Goal: Information Seeking & Learning: Find specific fact

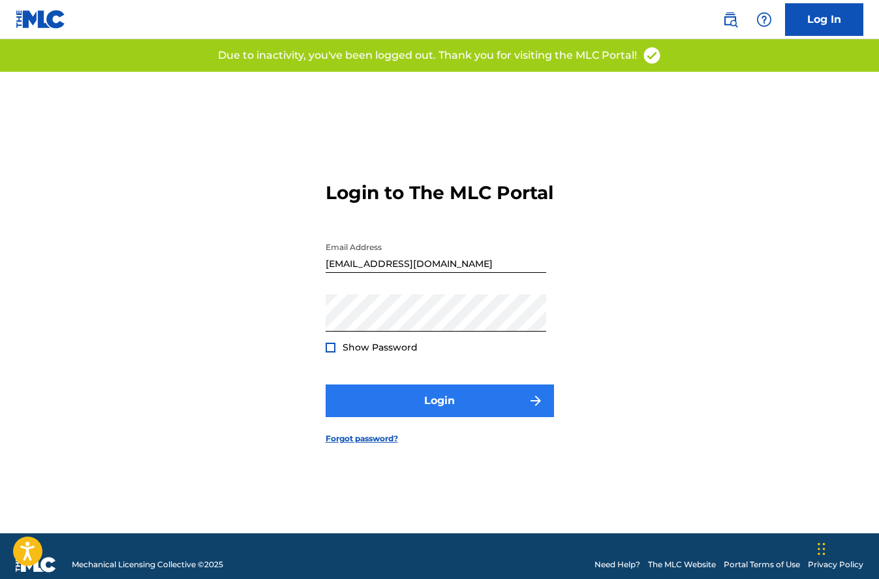
click at [456, 401] on button "Login" at bounding box center [440, 400] width 228 height 33
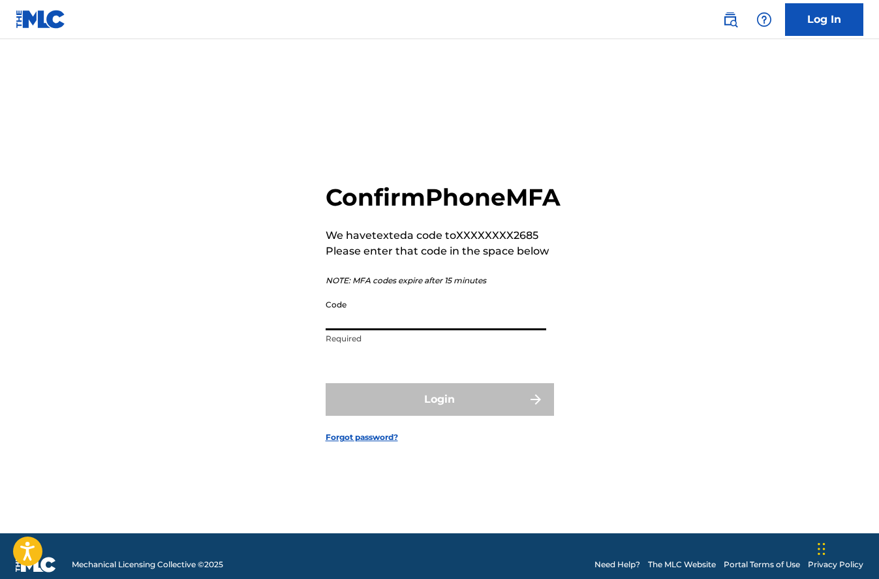
click at [380, 329] on input "Code" at bounding box center [436, 311] width 221 height 37
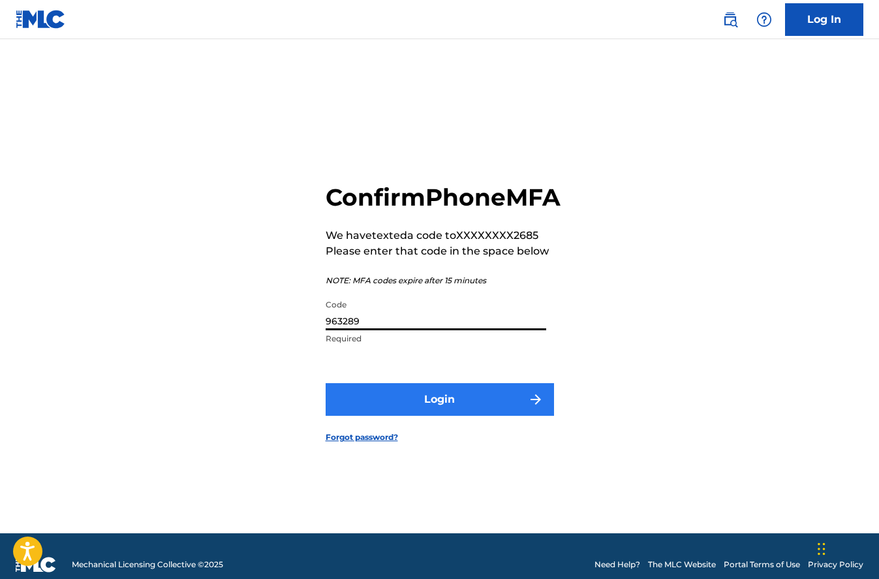
type input "963289"
click at [478, 416] on button "Login" at bounding box center [440, 399] width 228 height 33
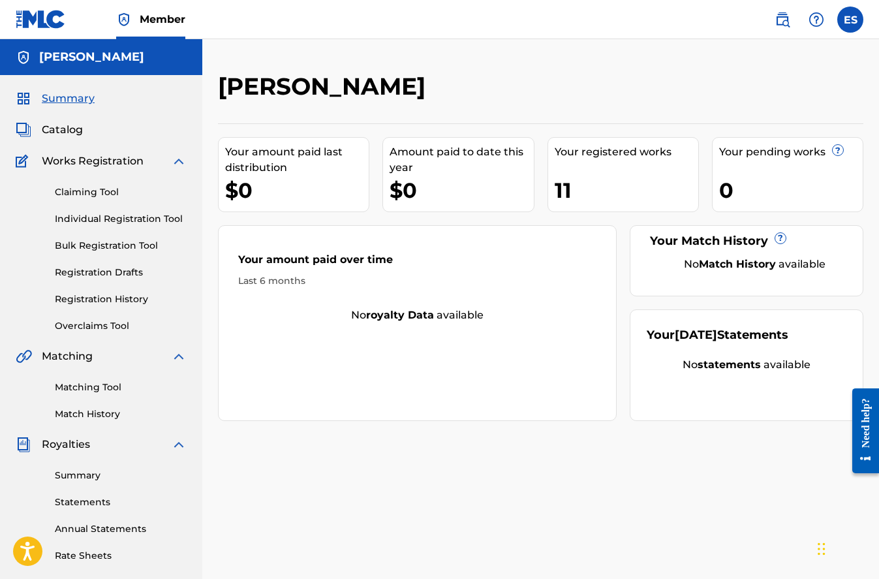
click at [567, 185] on div "11" at bounding box center [627, 190] width 144 height 29
click at [75, 138] on div "Summary Catalog Works Registration Claiming Tool Individual Registration Tool B…" at bounding box center [101, 410] width 202 height 671
click at [75, 137] on span "Catalog" at bounding box center [62, 130] width 41 height 16
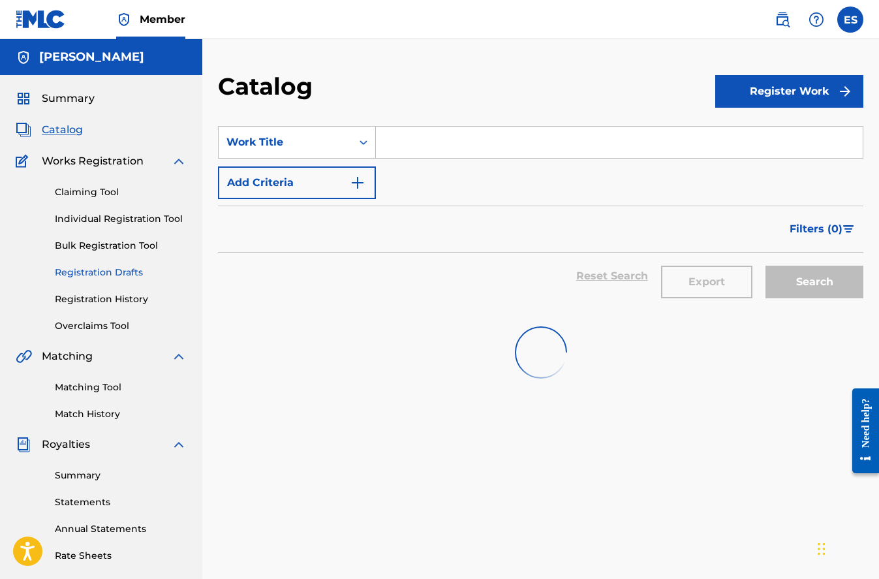
click at [108, 269] on link "Registration Drafts" at bounding box center [121, 273] width 132 height 14
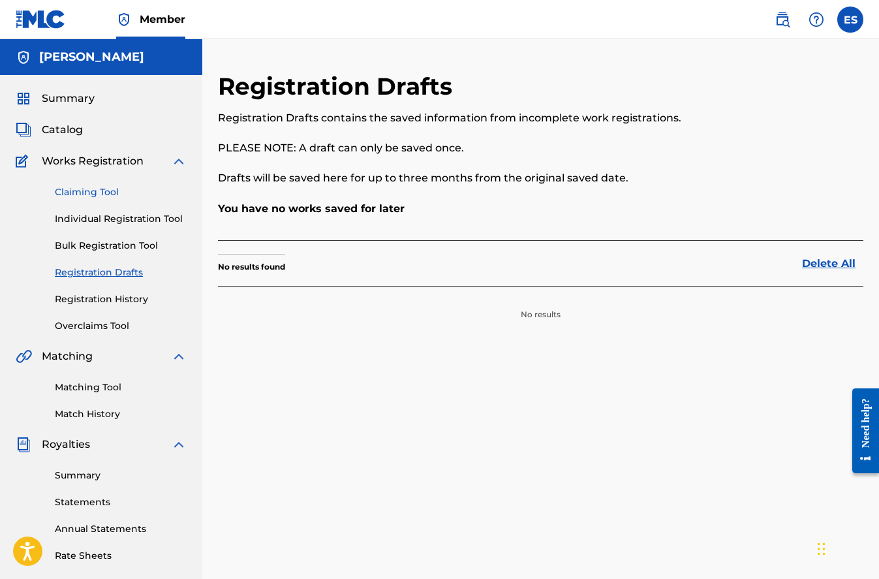
click at [110, 196] on link "Claiming Tool" at bounding box center [121, 192] width 132 height 14
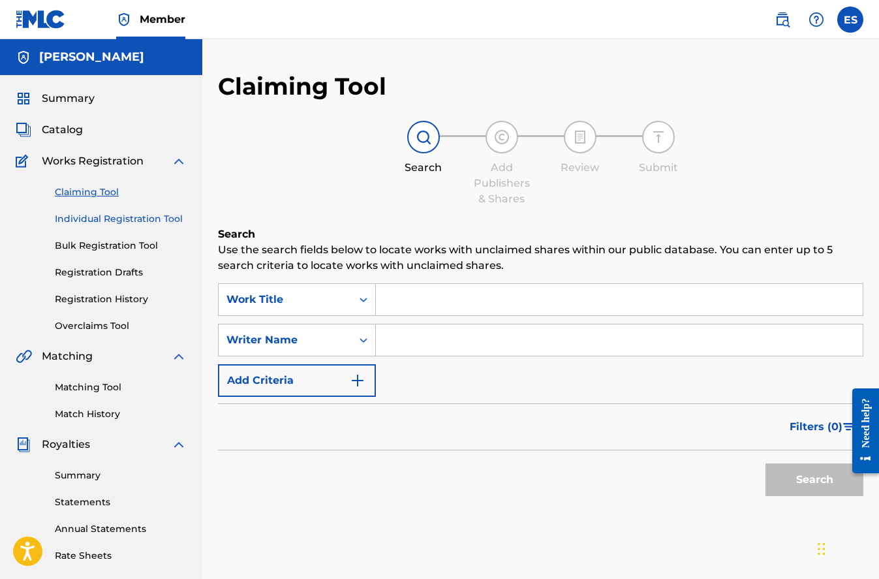
click at [110, 219] on link "Individual Registration Tool" at bounding box center [121, 219] width 132 height 14
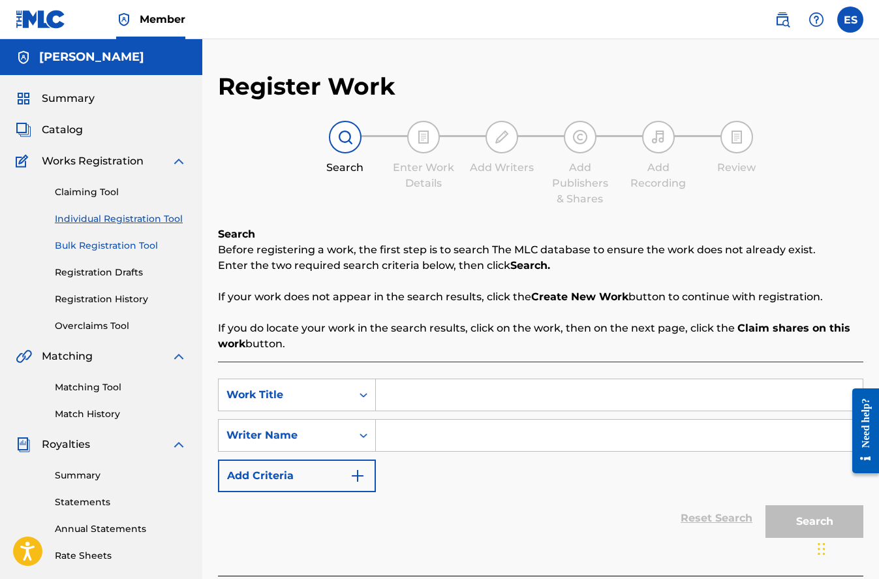
click at [105, 252] on link "Bulk Registration Tool" at bounding box center [121, 246] width 132 height 14
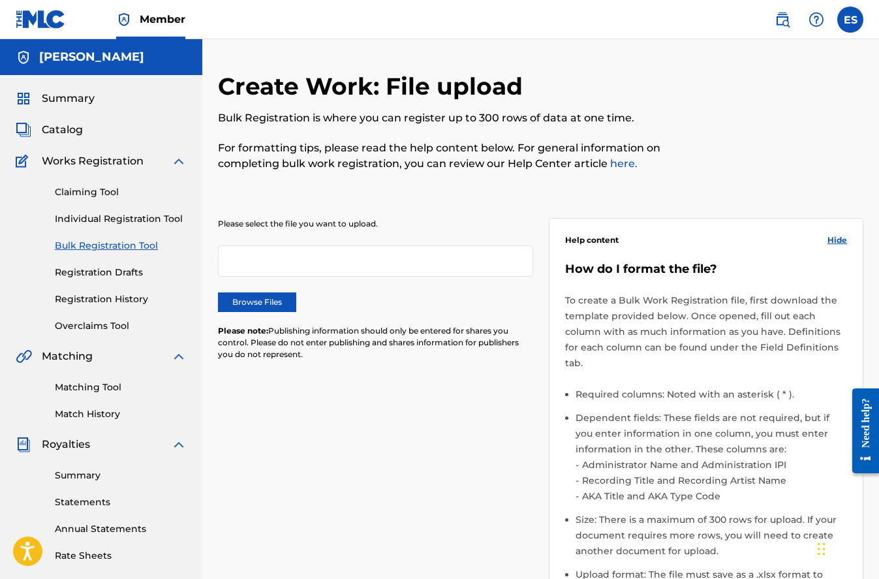
click at [101, 281] on div "Claiming Tool Individual Registration Tool Bulk Registration Tool Registration …" at bounding box center [101, 251] width 171 height 164
click at [102, 275] on link "Registration Drafts" at bounding box center [121, 273] width 132 height 14
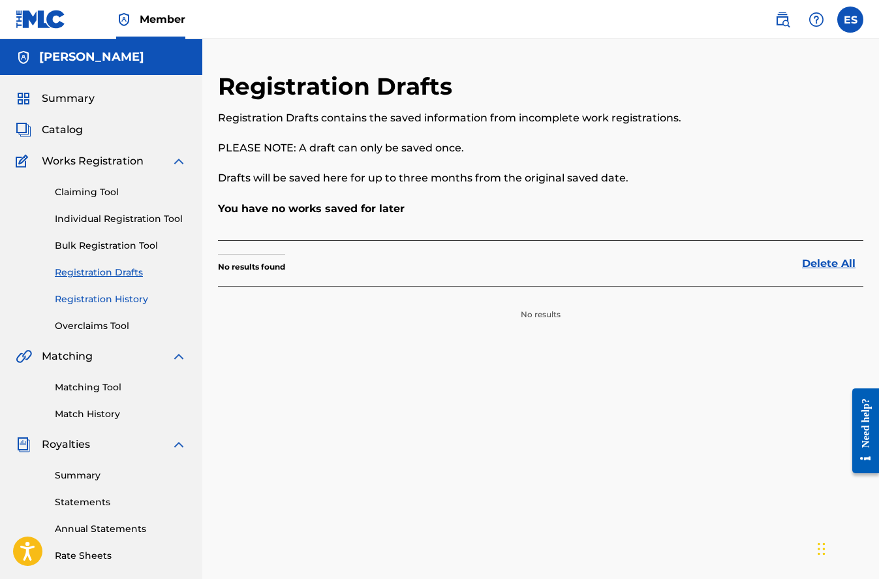
click at [100, 298] on link "Registration History" at bounding box center [121, 299] width 132 height 14
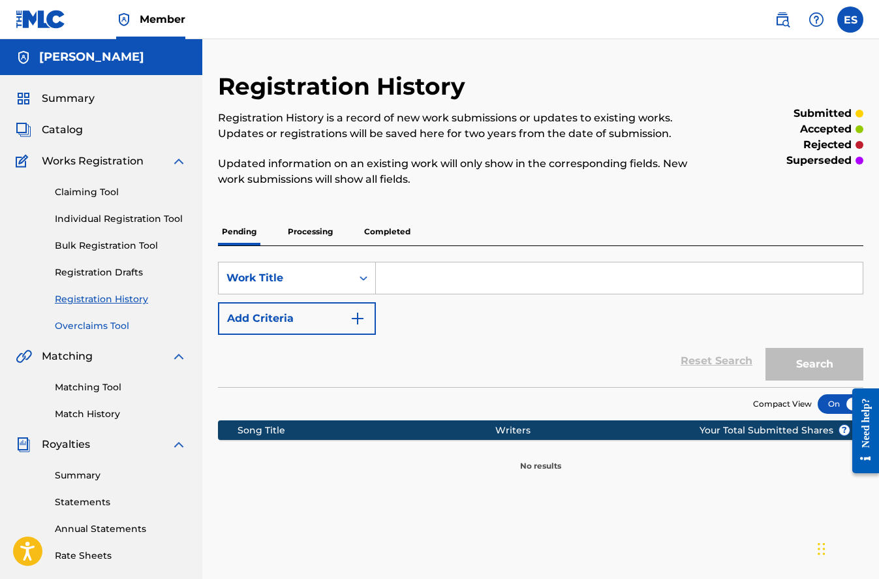
click at [100, 321] on link "Overclaims Tool" at bounding box center [121, 326] width 132 height 14
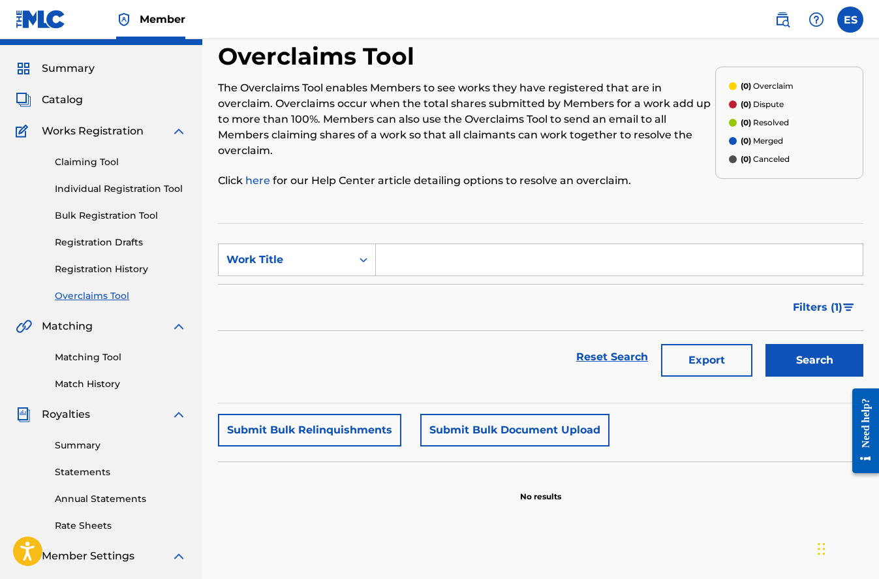
scroll to position [50, 0]
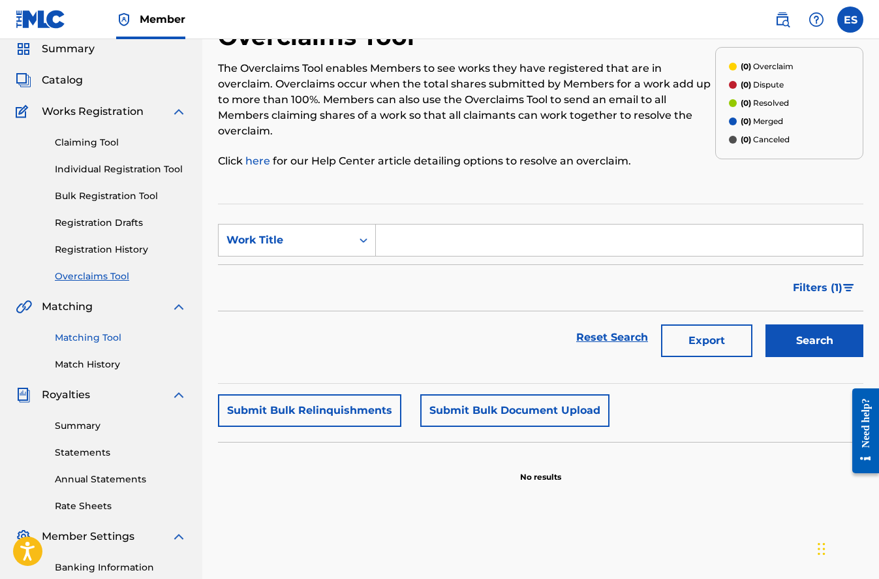
click at [95, 335] on link "Matching Tool" at bounding box center [121, 338] width 132 height 14
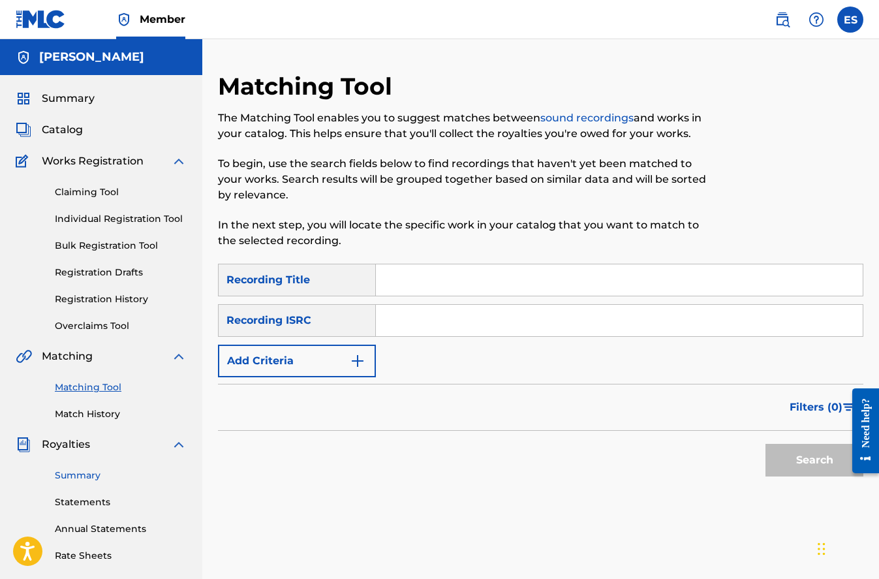
click at [78, 475] on link "Summary" at bounding box center [121, 475] width 132 height 14
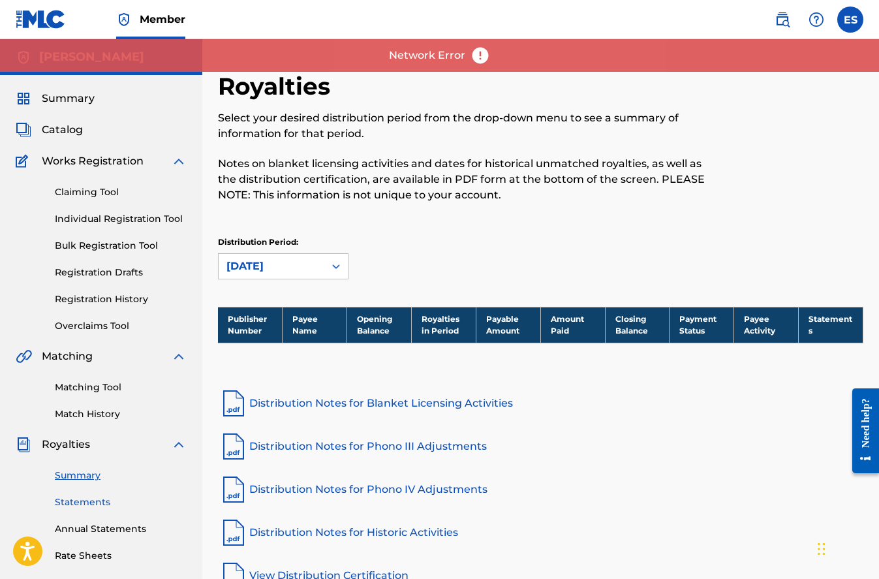
click at [80, 502] on link "Statements" at bounding box center [121, 502] width 132 height 14
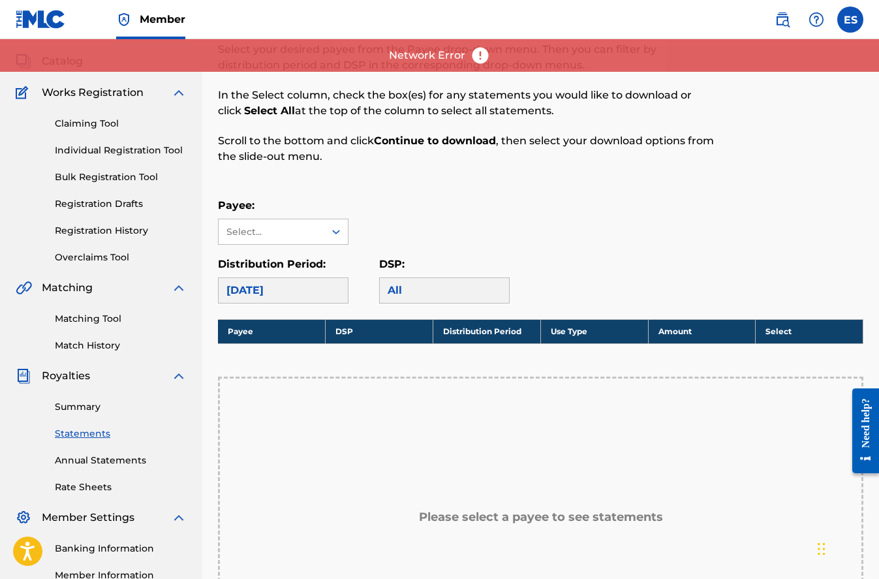
scroll to position [85, 0]
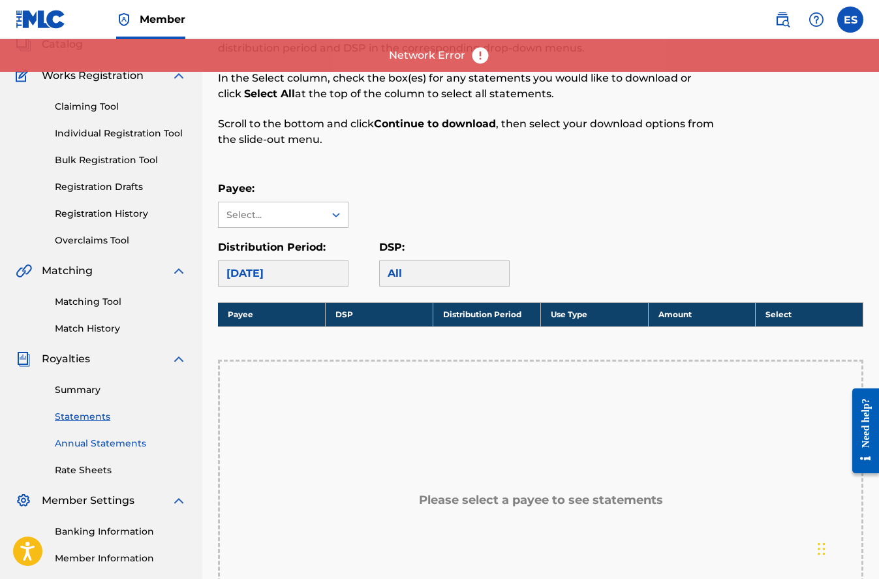
click at [80, 446] on link "Annual Statements" at bounding box center [121, 443] width 132 height 14
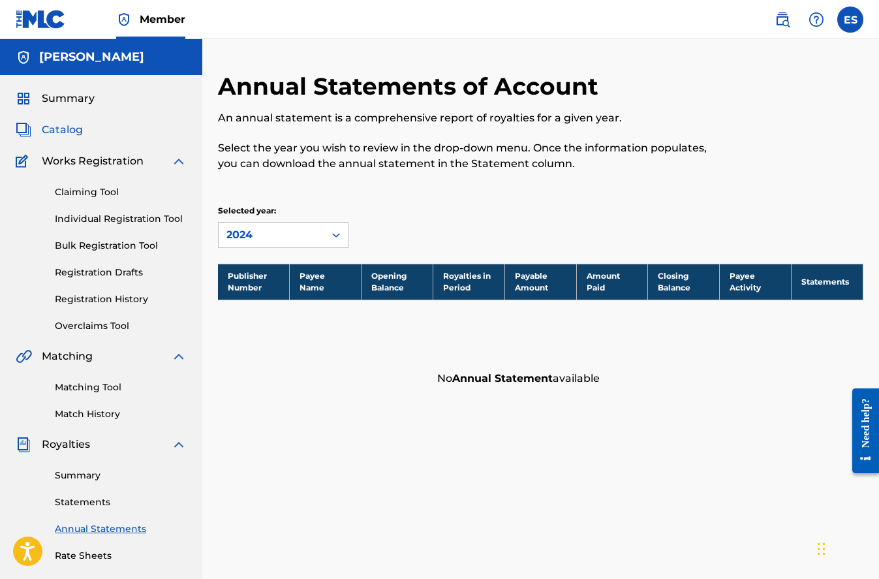
click at [79, 123] on span "Catalog" at bounding box center [62, 130] width 41 height 16
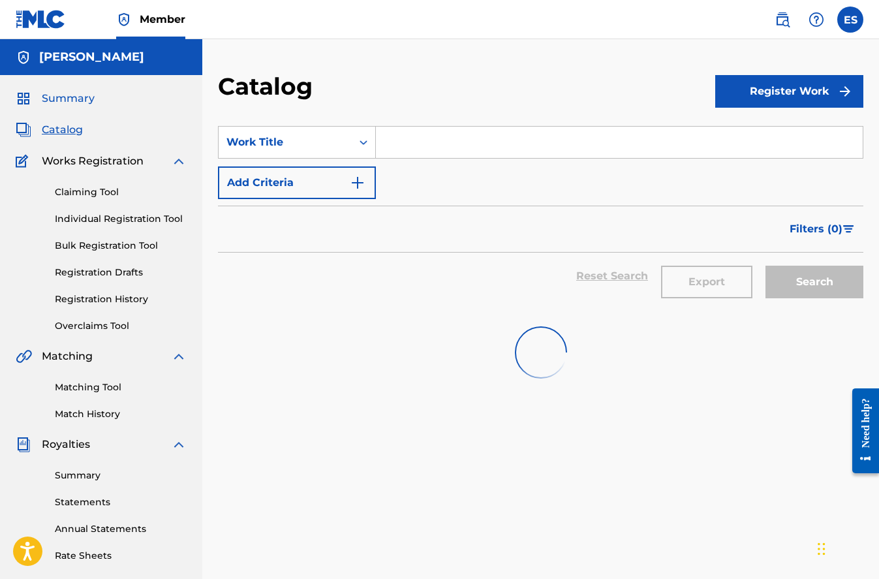
click at [79, 101] on span "Summary" at bounding box center [68, 99] width 53 height 16
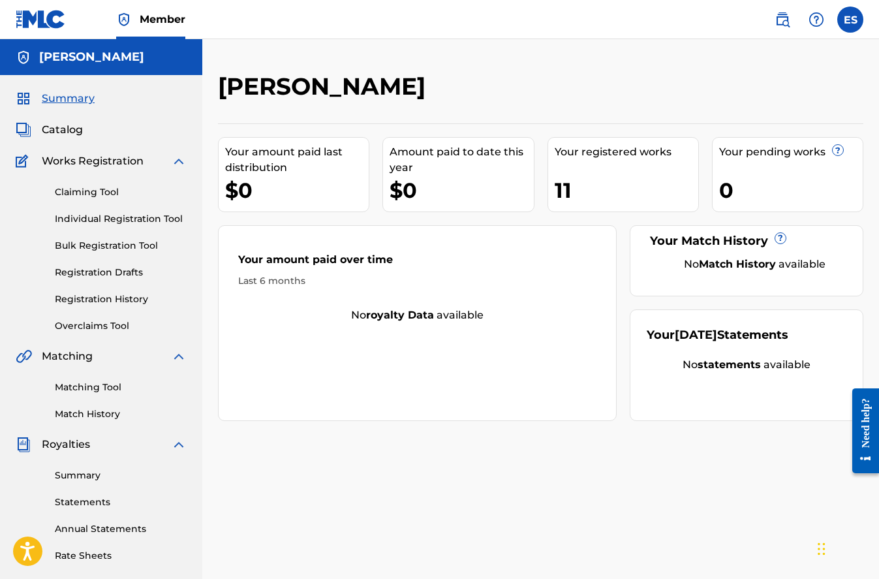
click at [564, 191] on div "11" at bounding box center [627, 190] width 144 height 29
click at [40, 132] on link "Catalog" at bounding box center [49, 130] width 67 height 16
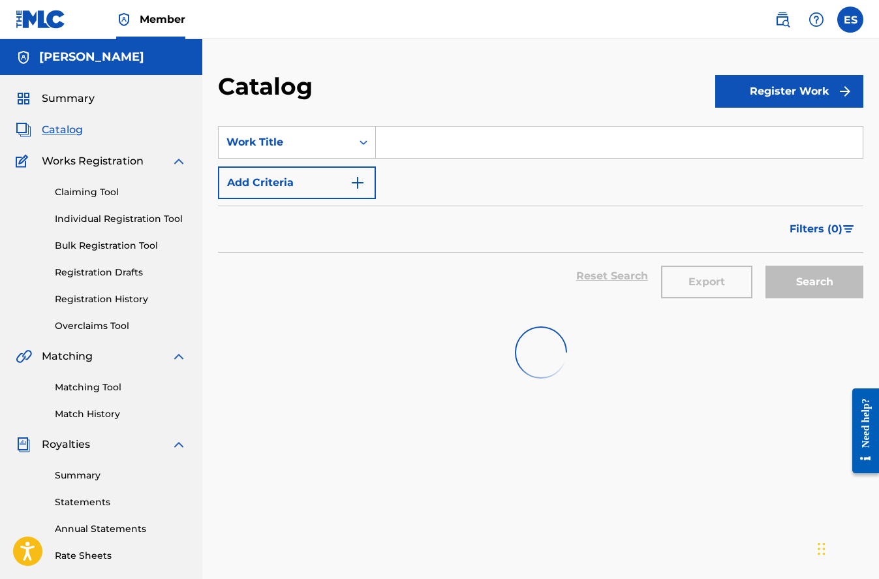
click at [61, 127] on span "Catalog" at bounding box center [62, 130] width 41 height 16
click at [89, 98] on span "Summary" at bounding box center [68, 99] width 53 height 16
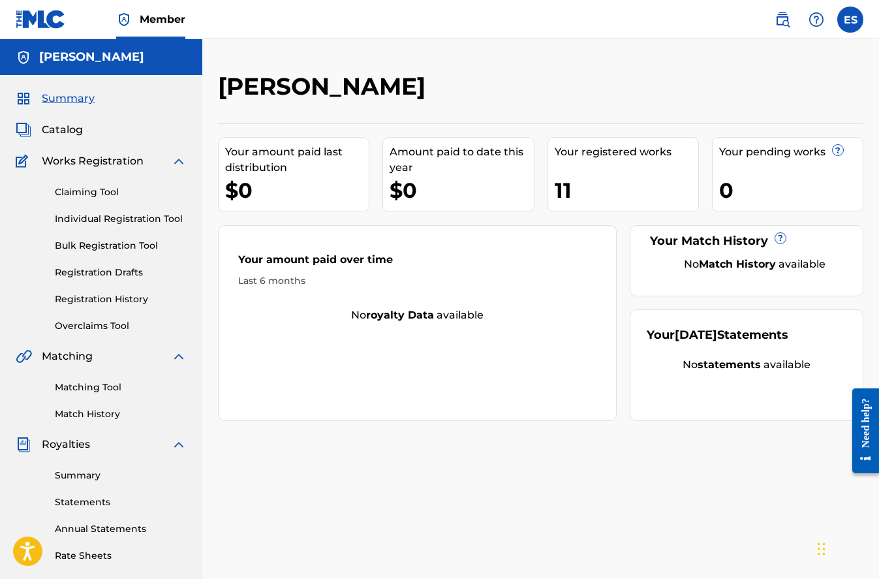
click at [579, 187] on div "11" at bounding box center [627, 190] width 144 height 29
click at [82, 132] on span "Catalog" at bounding box center [62, 130] width 41 height 16
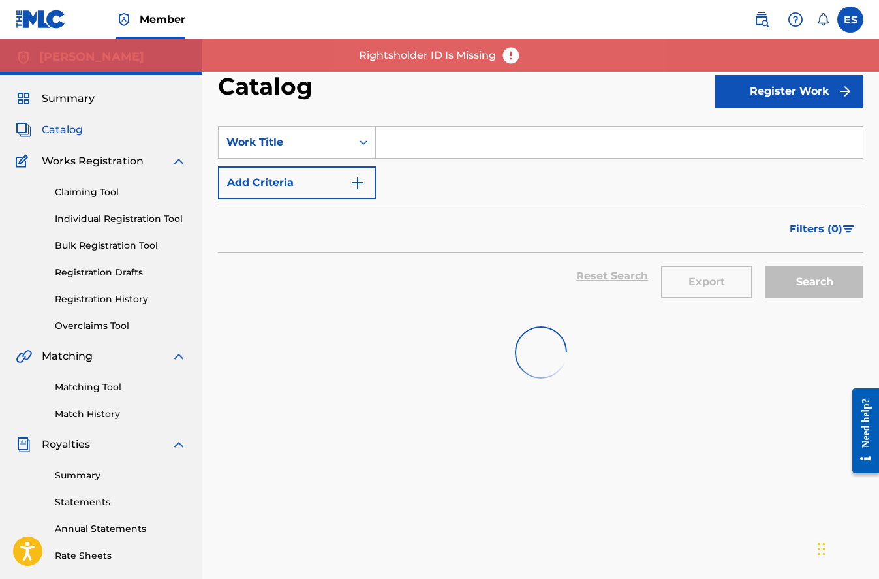
click at [501, 57] on img at bounding box center [511, 56] width 20 height 20
click at [508, 57] on img at bounding box center [511, 56] width 20 height 20
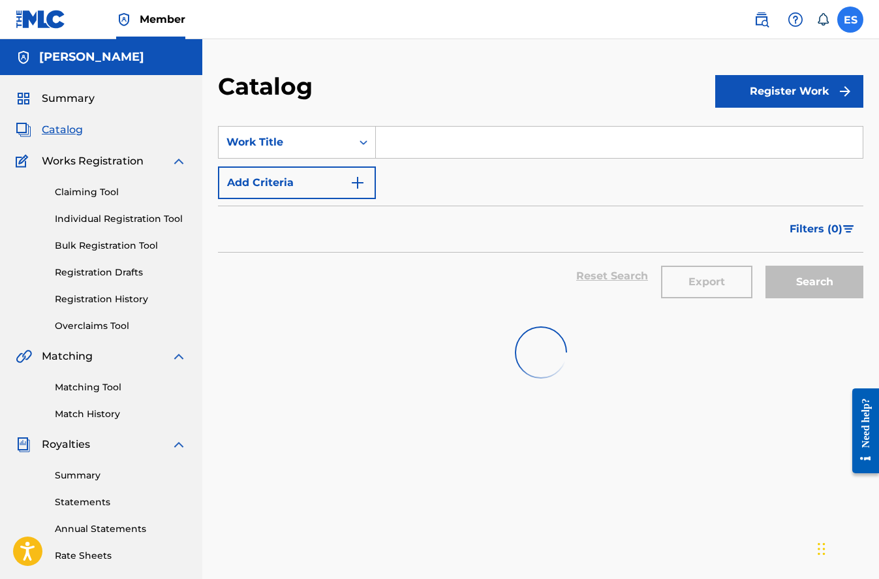
click at [848, 24] on label at bounding box center [850, 20] width 26 height 26
click at [850, 20] on input "ES [PERSON_NAME] [EMAIL_ADDRESS][DOMAIN_NAME] Notification Preferences Profile …" at bounding box center [850, 20] width 0 height 0
click at [562, 76] on div "Catalog" at bounding box center [466, 91] width 497 height 38
click at [831, 20] on div "ES ES [PERSON_NAME] [EMAIL_ADDRESS][DOMAIN_NAME] Notification Preferences Profi…" at bounding box center [802, 20] width 123 height 26
click at [842, 20] on label at bounding box center [850, 20] width 26 height 26
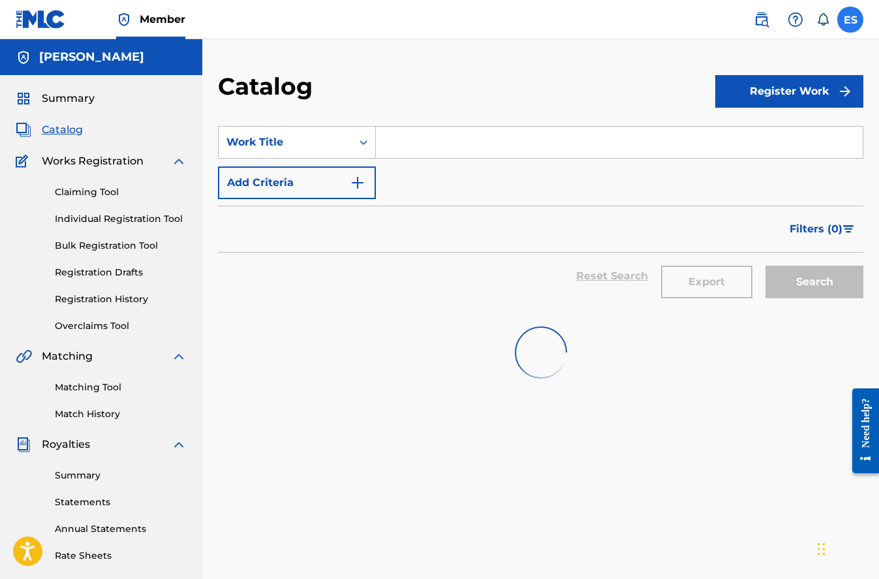
click at [850, 20] on input "ES [PERSON_NAME] [EMAIL_ADDRESS][DOMAIN_NAME] Notification Preferences Profile …" at bounding box center [850, 20] width 0 height 0
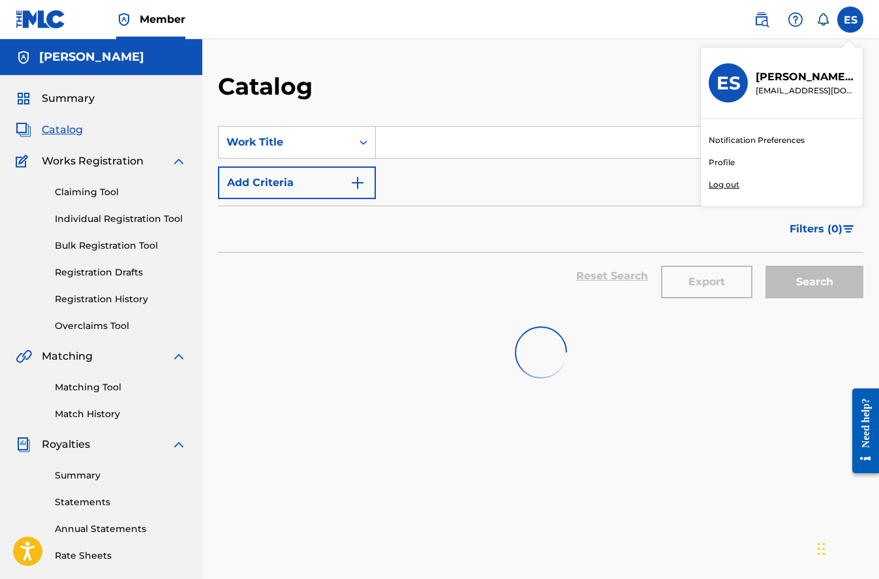
click at [726, 159] on link "Profile" at bounding box center [722, 163] width 26 height 12
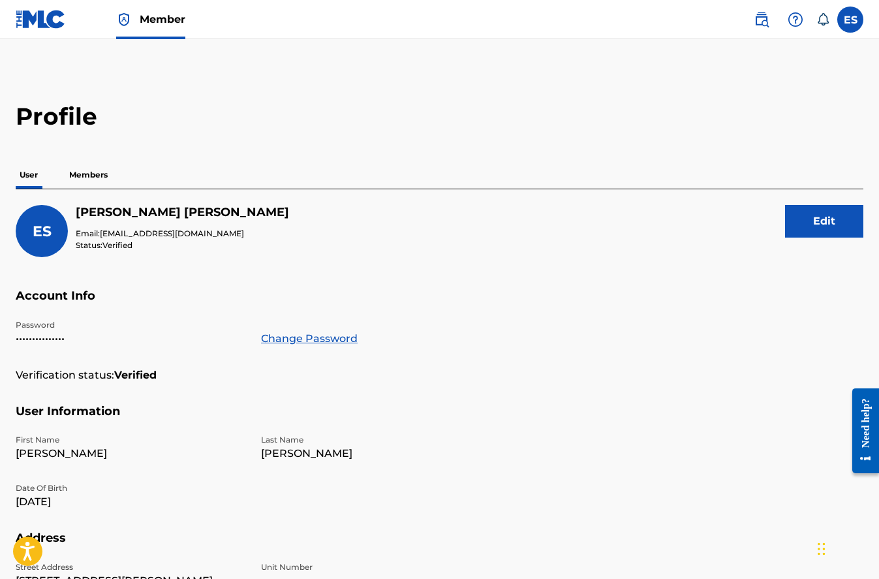
click at [91, 172] on p "Members" at bounding box center [88, 174] width 46 height 27
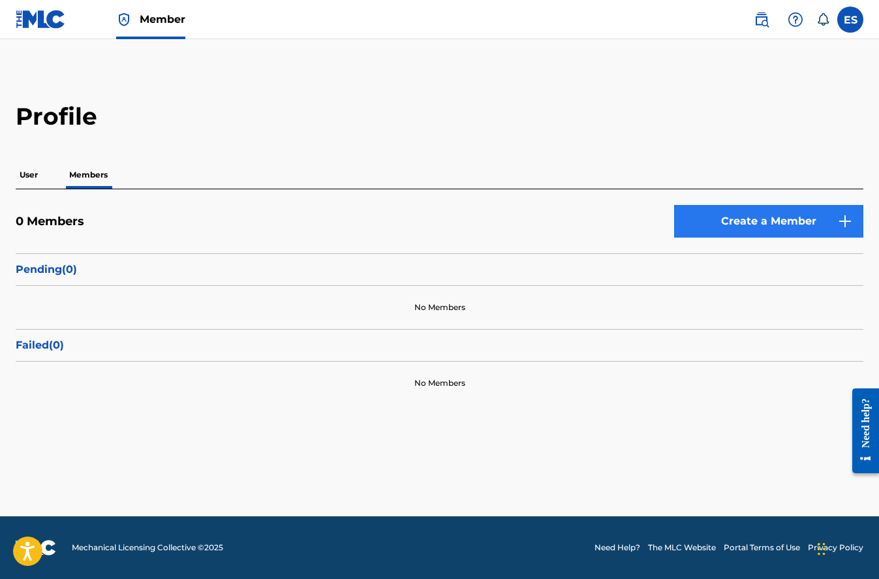
click at [810, 215] on link "Create a Member" at bounding box center [768, 221] width 189 height 33
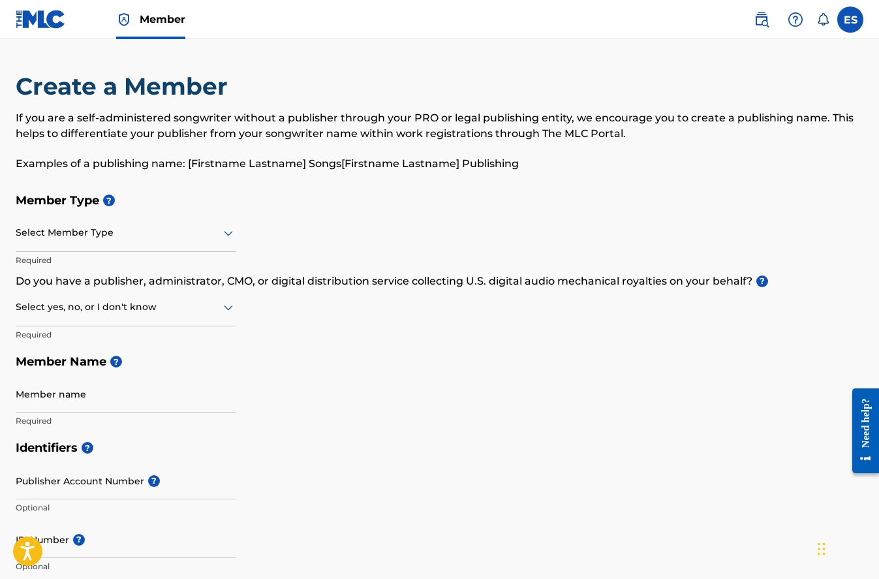
click at [230, 225] on icon at bounding box center [229, 233] width 16 height 16
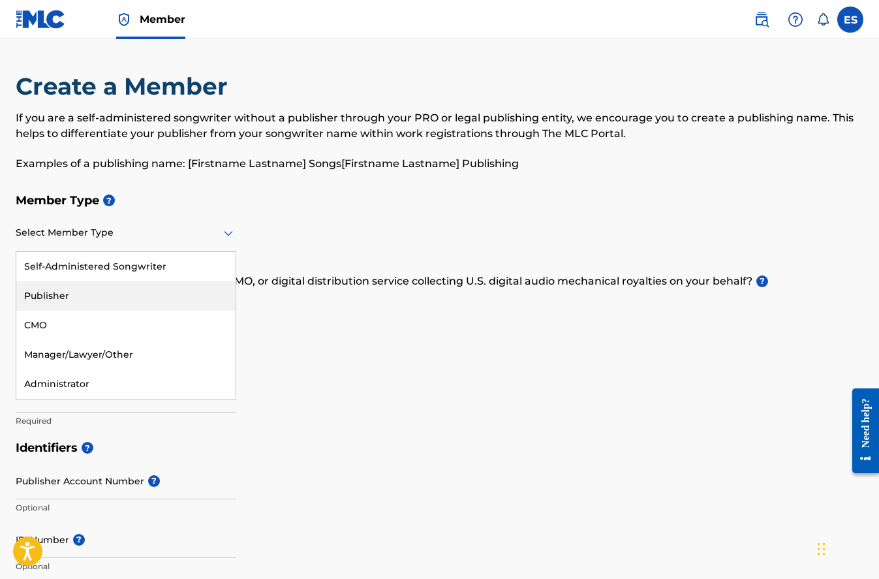
click at [174, 294] on div "Publisher" at bounding box center [125, 295] width 219 height 29
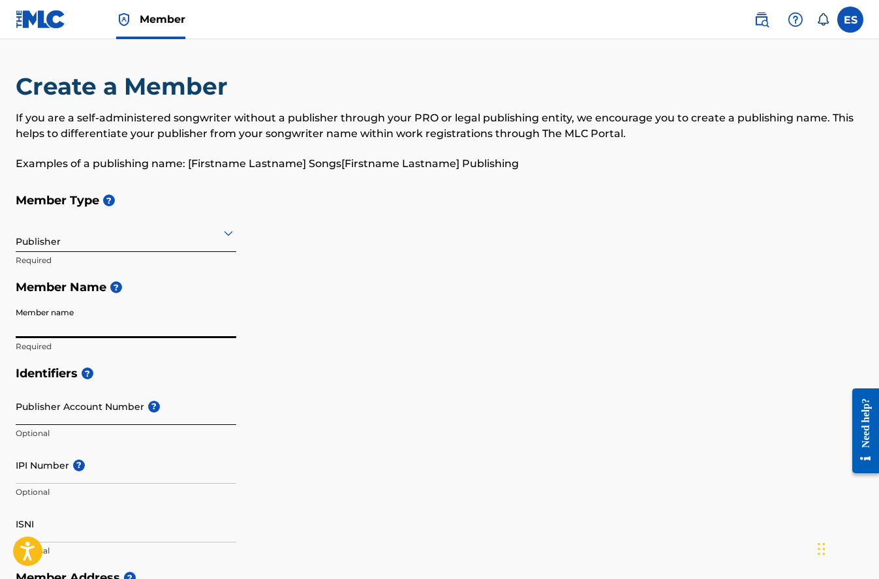
click at [119, 416] on input "Publisher Account Number ?" at bounding box center [126, 406] width 221 height 37
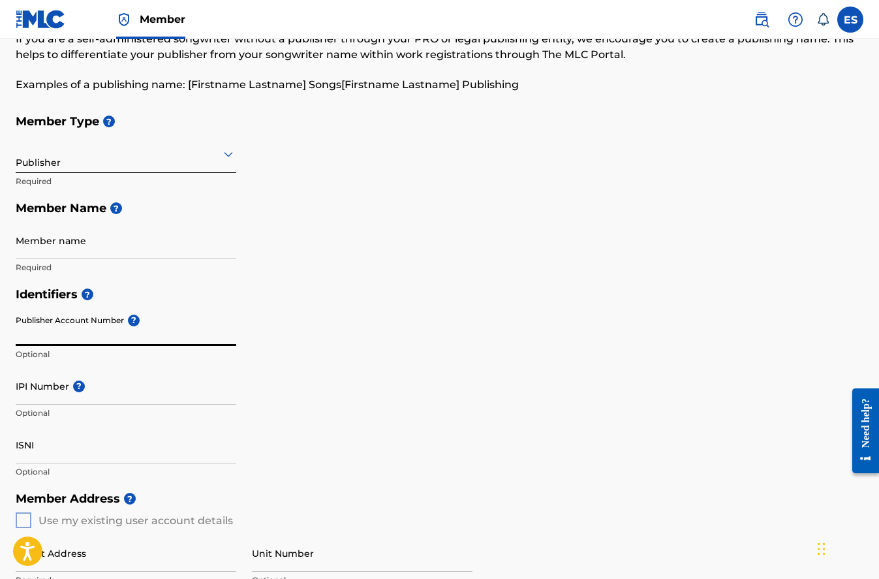
scroll to position [99, 0]
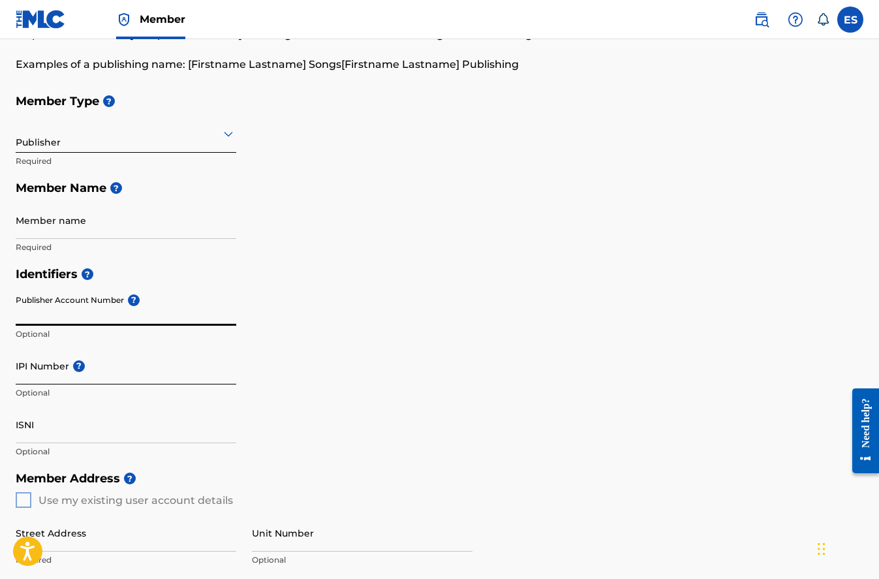
click at [133, 353] on input "IPI Number ?" at bounding box center [126, 365] width 221 height 37
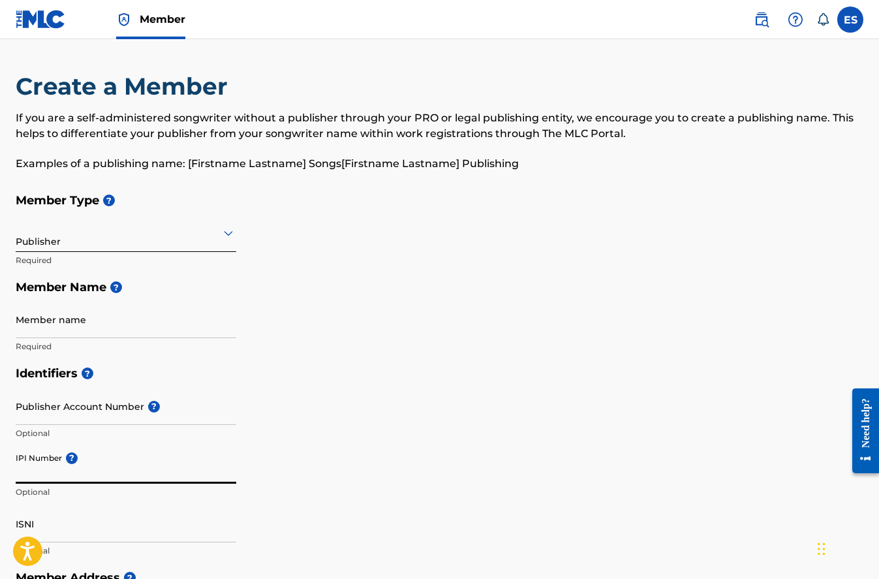
scroll to position [0, 0]
click at [853, 20] on label at bounding box center [850, 20] width 26 height 26
click at [850, 20] on input "ES [PERSON_NAME] [EMAIL_ADDRESS][DOMAIN_NAME] Notification Preferences Profile …" at bounding box center [850, 20] width 0 height 0
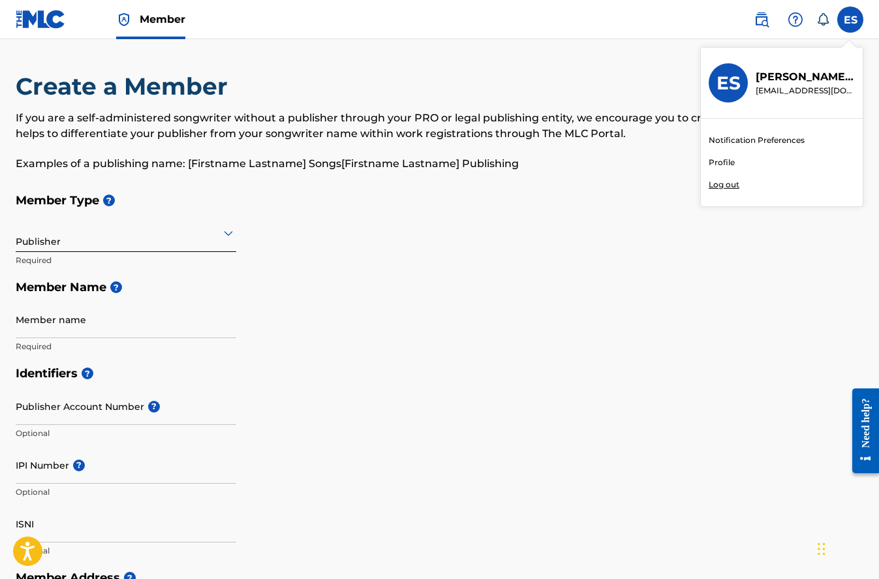
click at [768, 142] on link "Notification Preferences" at bounding box center [757, 140] width 96 height 12
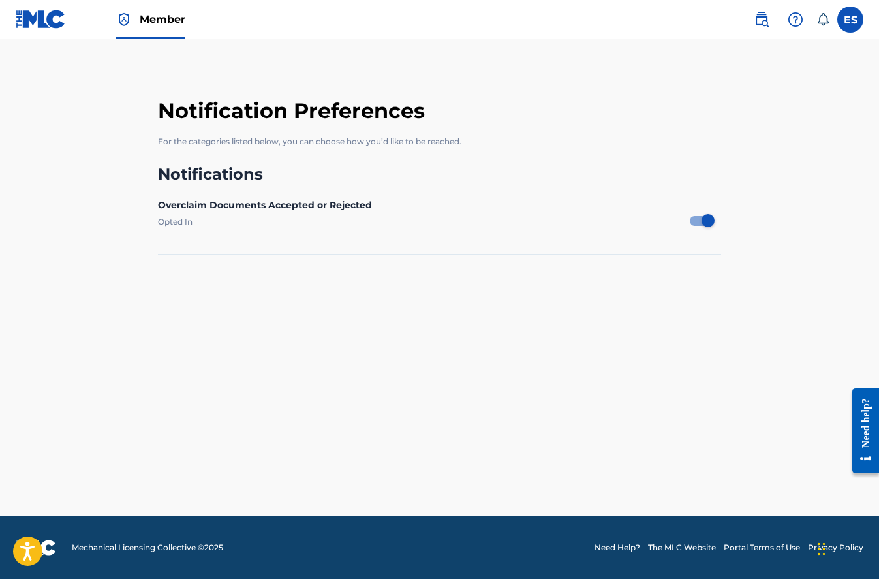
click at [32, 16] on img at bounding box center [41, 19] width 50 height 19
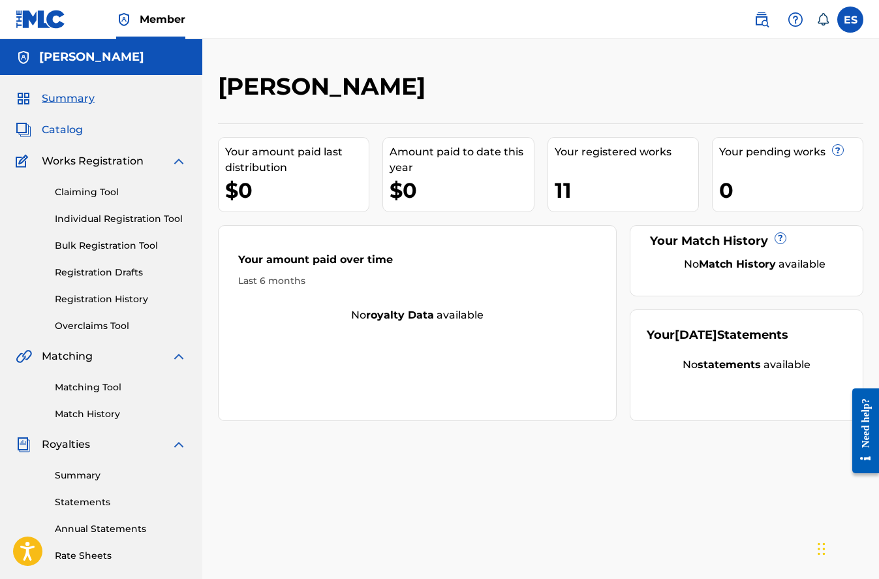
click at [68, 132] on span "Catalog" at bounding box center [62, 130] width 41 height 16
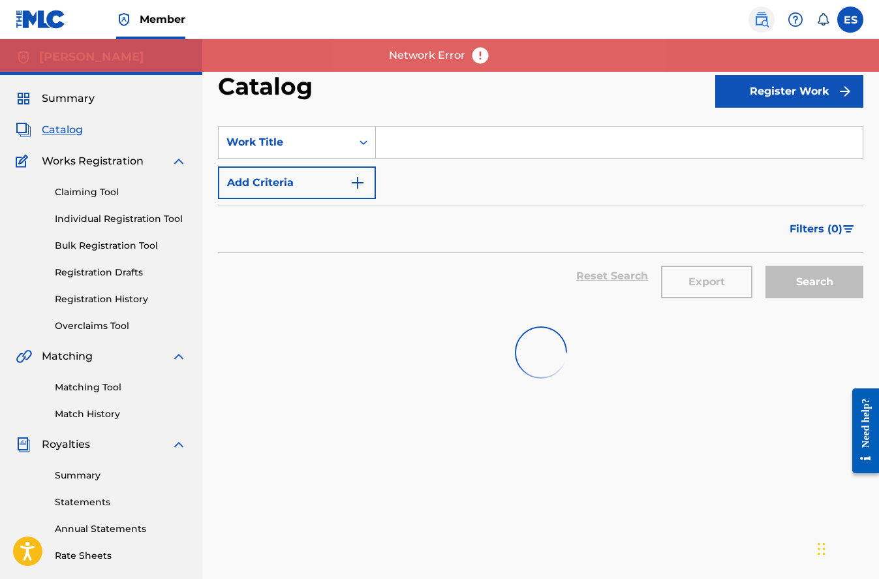
click at [762, 22] on img at bounding box center [762, 20] width 16 height 16
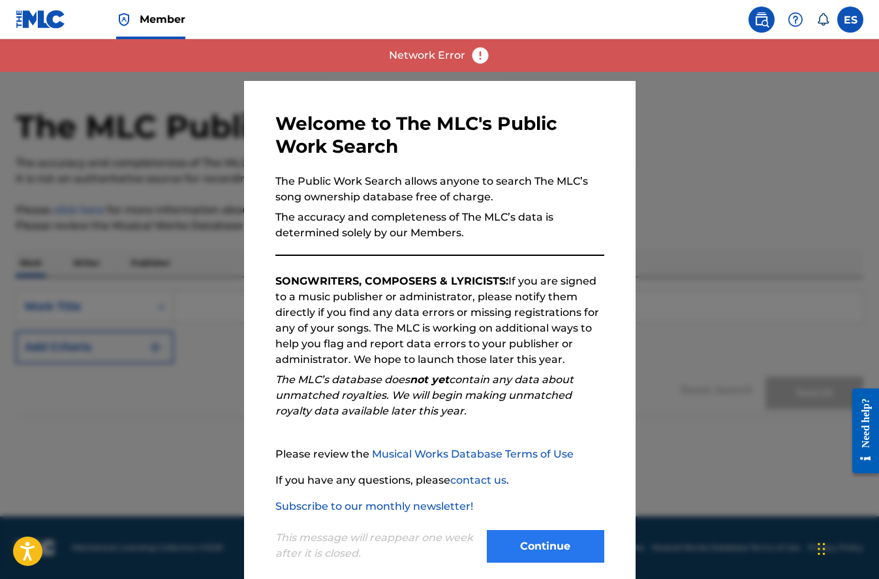
click at [537, 540] on button "Continue" at bounding box center [545, 546] width 117 height 33
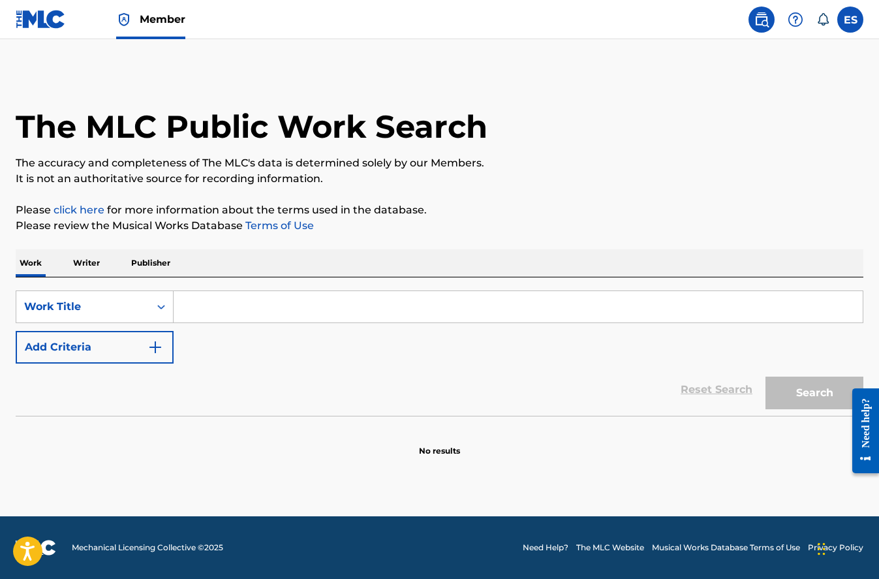
click at [93, 266] on p "Writer" at bounding box center [86, 262] width 35 height 27
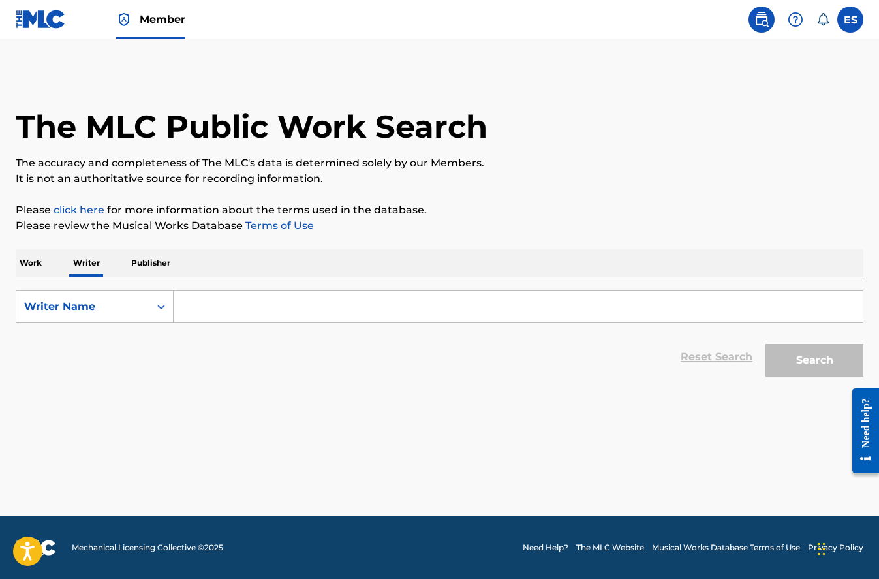
click at [221, 301] on input "Search Form" at bounding box center [518, 306] width 689 height 31
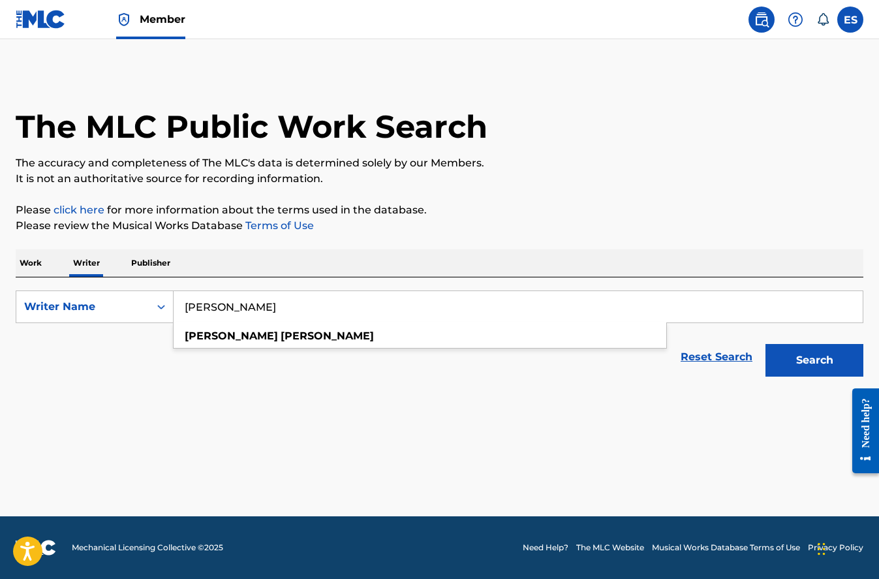
type input "[PERSON_NAME]"
click at [814, 360] on button "Search" at bounding box center [814, 360] width 98 height 33
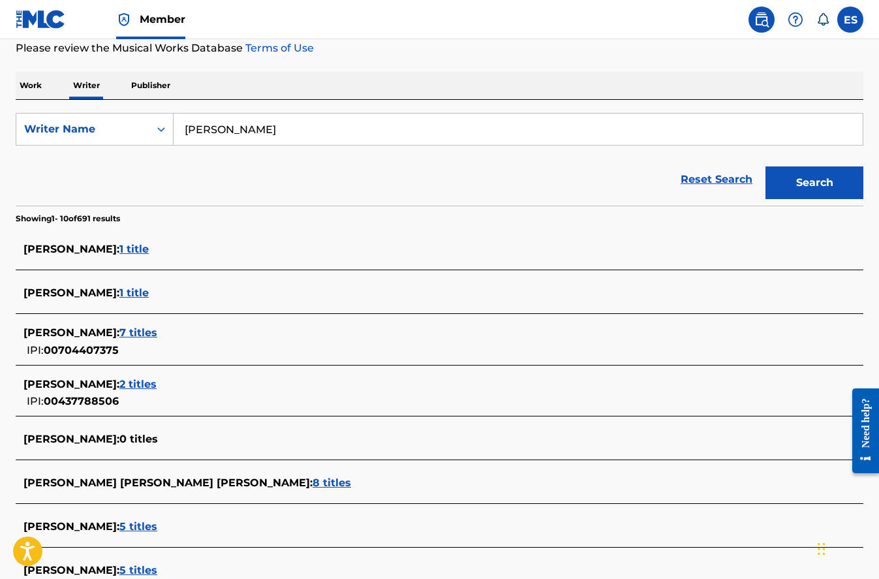
scroll to position [154, 0]
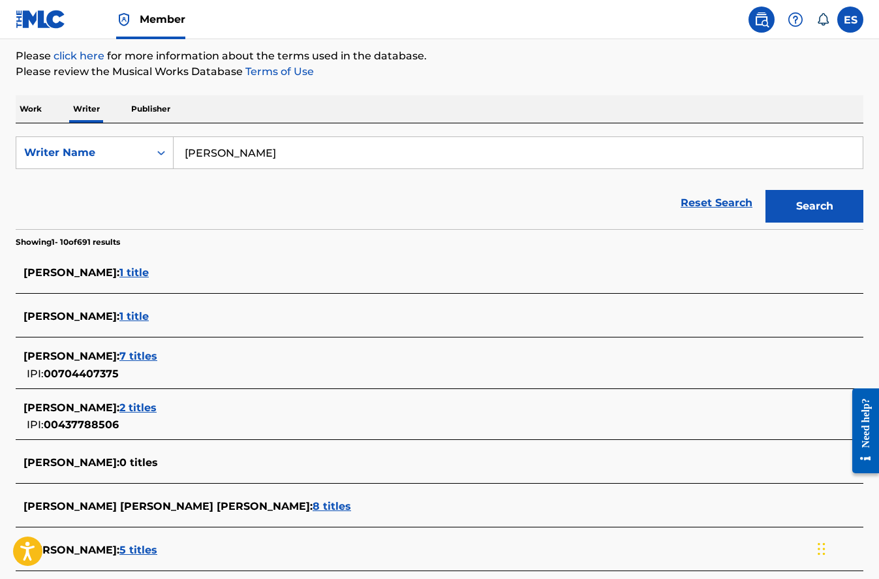
click at [157, 406] on span "2 titles" at bounding box center [137, 407] width 37 height 12
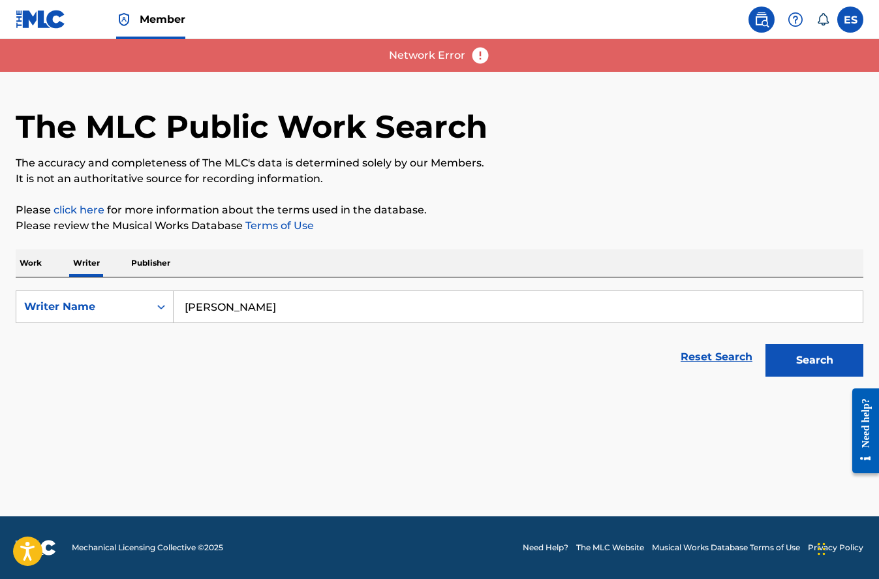
scroll to position [0, 0]
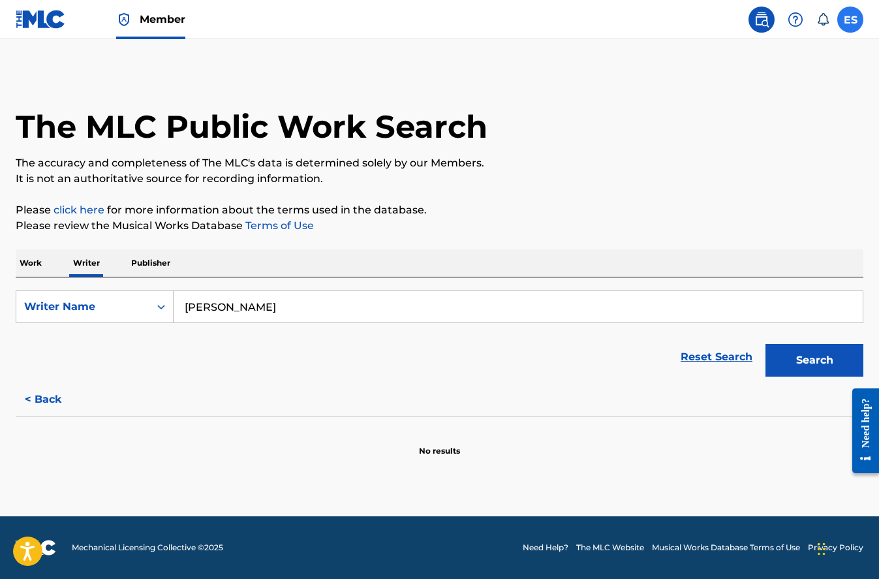
click at [844, 15] on label at bounding box center [850, 20] width 26 height 26
click at [850, 20] on input "ES [PERSON_NAME] [EMAIL_ADDRESS][DOMAIN_NAME] Notification Preferences Profile …" at bounding box center [850, 20] width 0 height 0
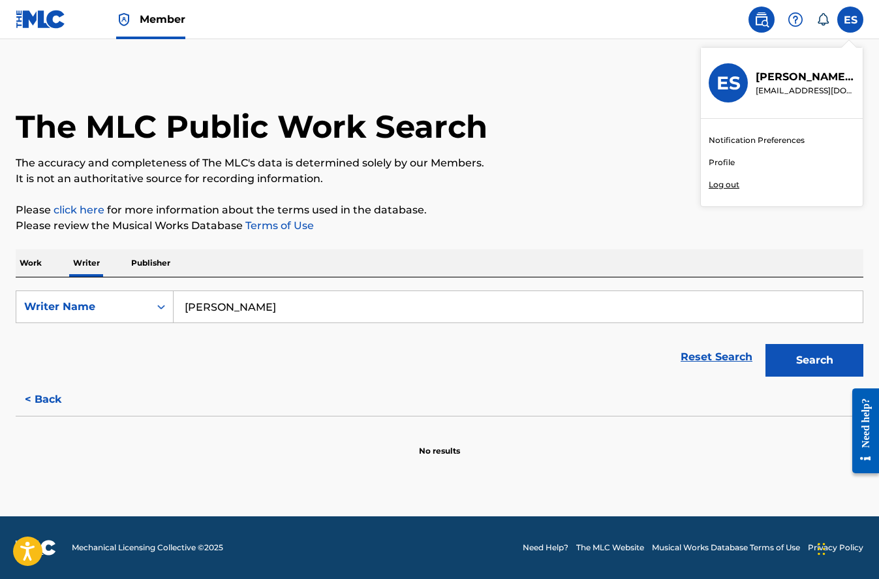
click at [724, 160] on link "Profile" at bounding box center [722, 163] width 26 height 12
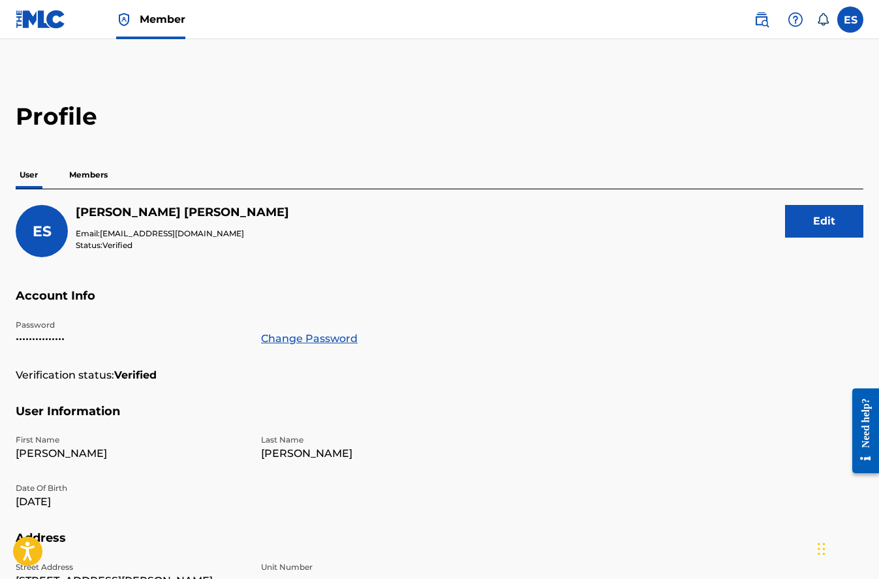
click at [29, 14] on img at bounding box center [41, 19] width 50 height 19
